Goal: Use online tool/utility: Utilize a website feature to perform a specific function

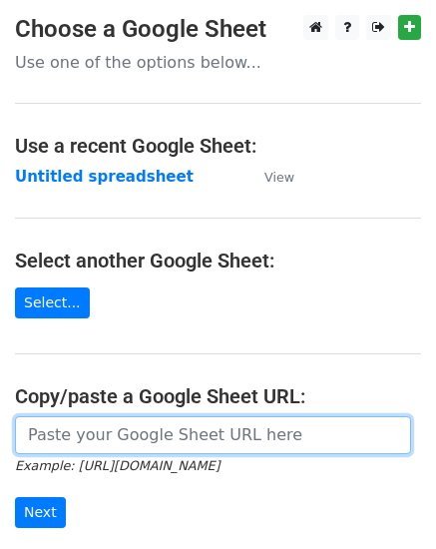
click at [158, 444] on input "url" at bounding box center [213, 435] width 396 height 38
paste input "https://docs.google.com/spreadsheets/d/1Hq0aiBuMlY_2WXI9KAtk0xxBBicx57CTI14DDFA…"
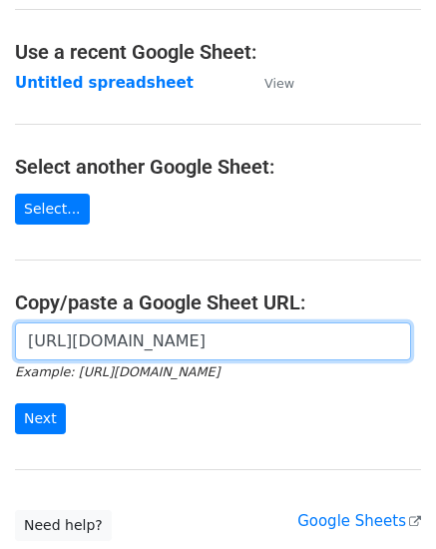
scroll to position [153, 0]
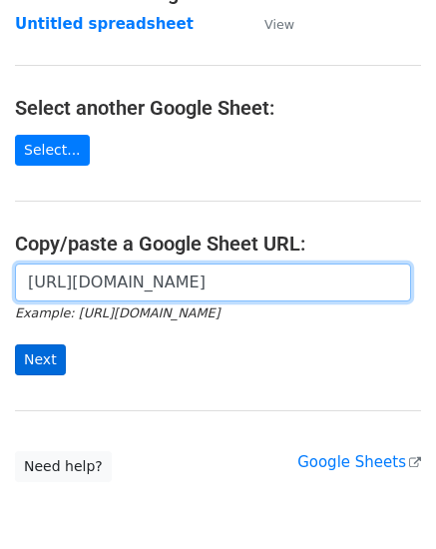
type input "https://docs.google.com/spreadsheets/d/1Hq0aiBuMlY_2WXI9KAtk0xxBBicx57CTI14DDFA…"
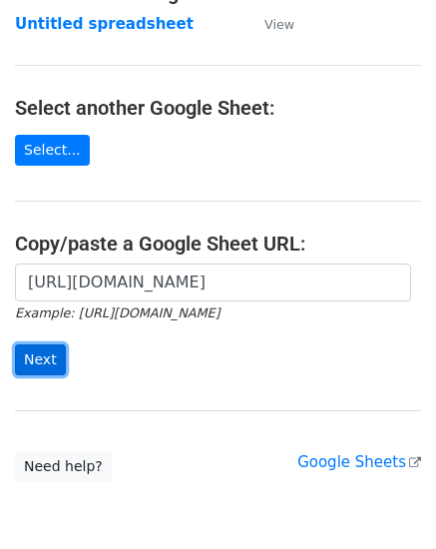
scroll to position [0, 0]
click at [55, 348] on input "Next" at bounding box center [40, 359] width 51 height 31
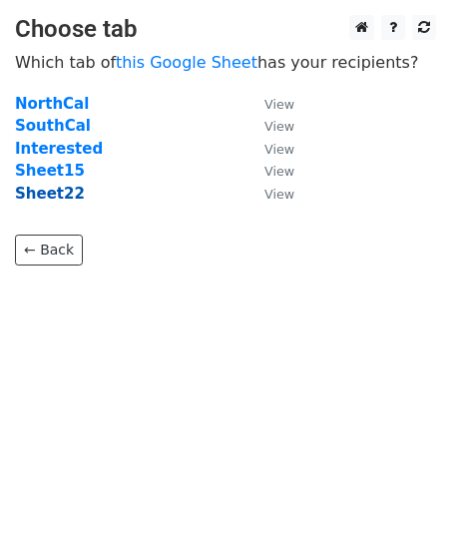
click at [63, 193] on strong "Sheet22" at bounding box center [50, 194] width 70 height 18
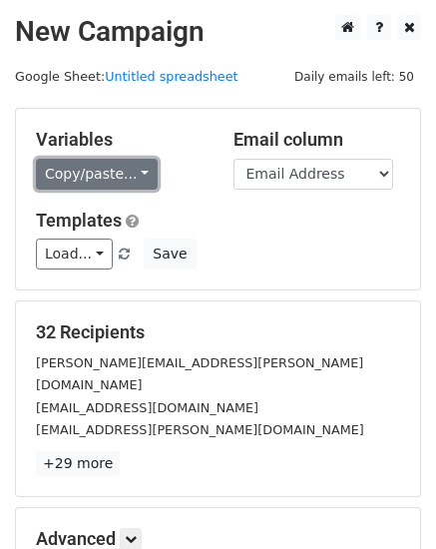
click at [103, 166] on link "Copy/paste..." at bounding box center [97, 174] width 122 height 31
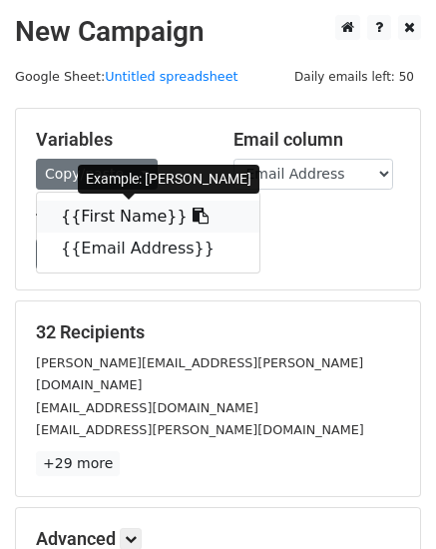
click at [89, 203] on link "{{First Name}}" at bounding box center [148, 217] width 223 height 32
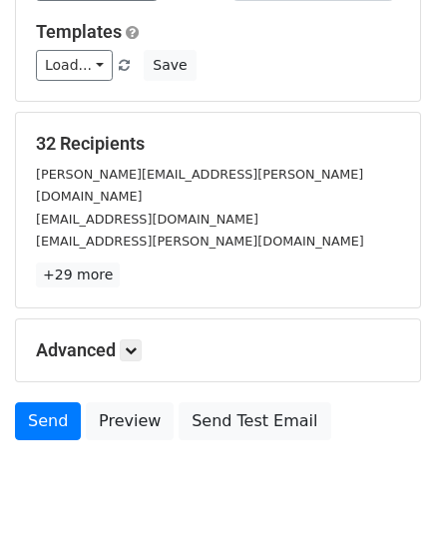
scroll to position [227, 0]
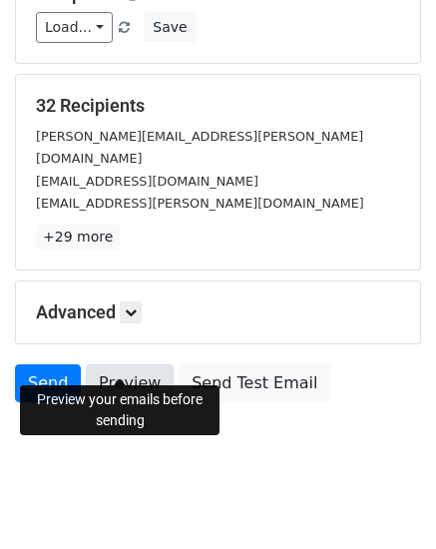
click at [114, 364] on link "Preview" at bounding box center [130, 383] width 88 height 38
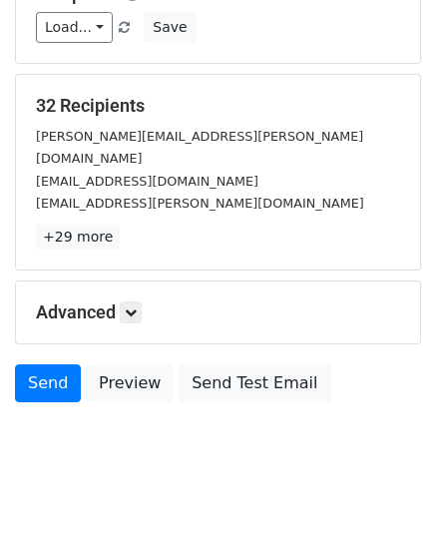
click at [47, 470] on html "New Campaign Daily emails left: 50 Google Sheet: Untitled spreadsheet Variables…" at bounding box center [218, 172] width 436 height 798
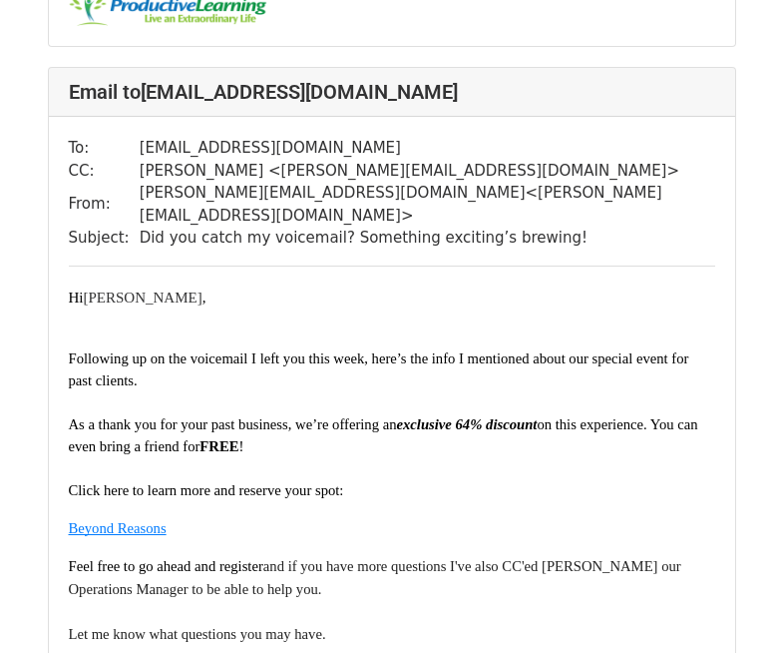
scroll to position [1025, 0]
